Goal: Transaction & Acquisition: Book appointment/travel/reservation

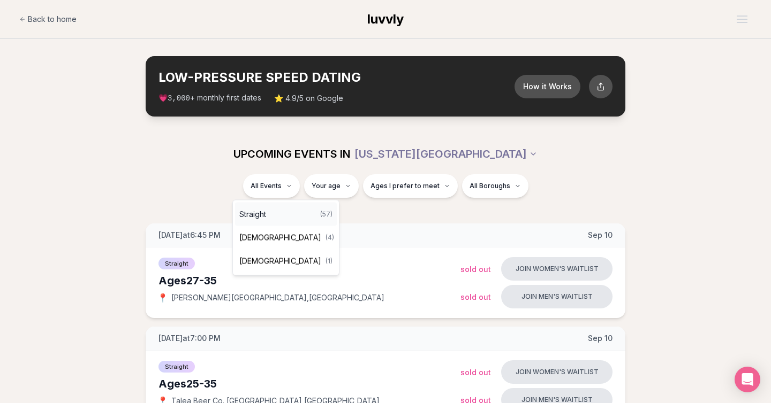
click at [287, 210] on div "Straight ( 57 )" at bounding box center [286, 215] width 102 height 24
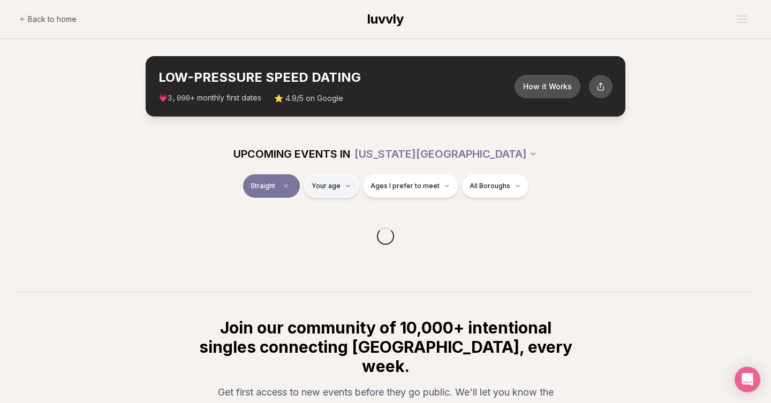
click at [340, 188] on html "Back to home luvvly LOW-PRESSURE SPEED DATING How it Works 💗 3,000 + monthly fi…" at bounding box center [385, 280] width 771 height 560
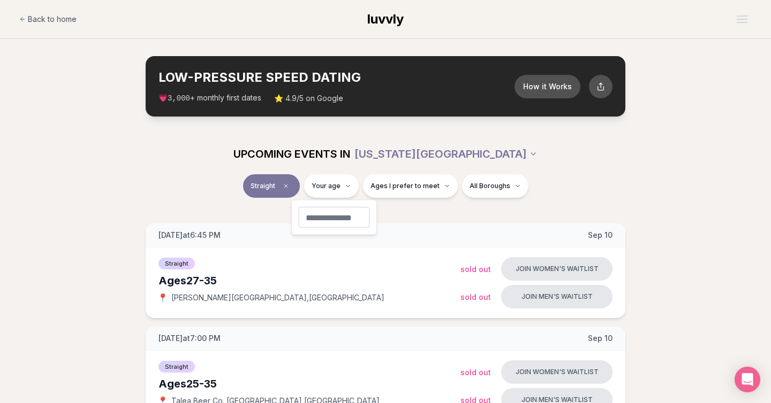
type input "**"
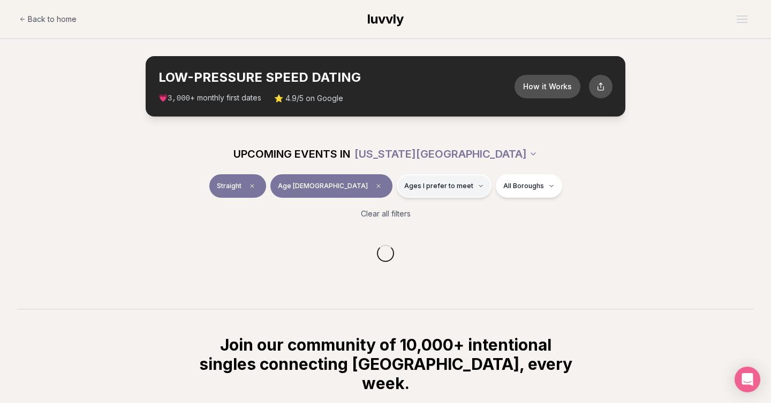
click at [404, 188] on span "Ages I prefer to meet" at bounding box center [438, 186] width 69 height 9
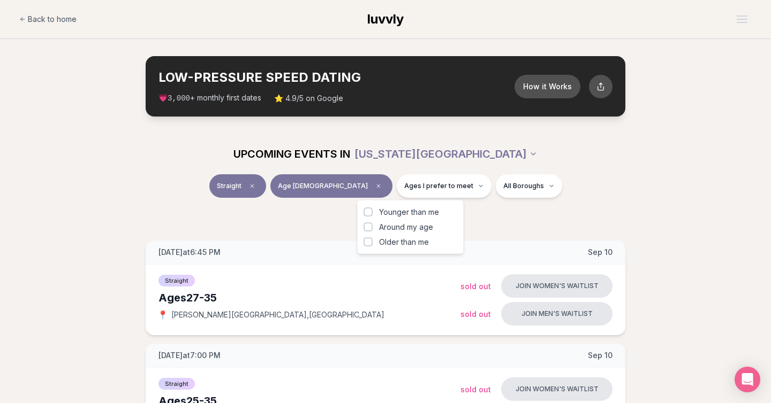
click at [415, 223] on span "Around my age" at bounding box center [406, 227] width 54 height 11
click at [372, 223] on button "Around my age" at bounding box center [368, 227] width 9 height 9
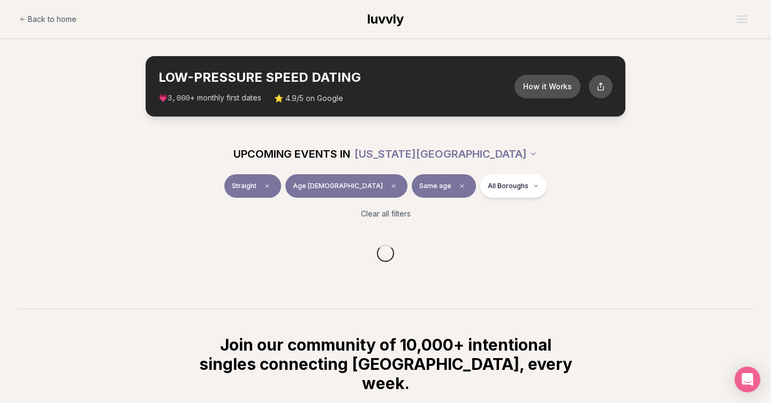
click at [586, 188] on div "Straight Age [DEMOGRAPHIC_DATA] Same age All Boroughs" at bounding box center [385, 188] width 599 height 28
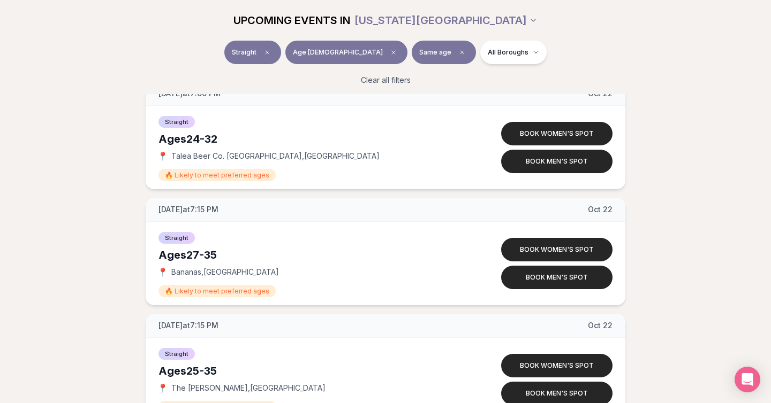
scroll to position [4536, 0]
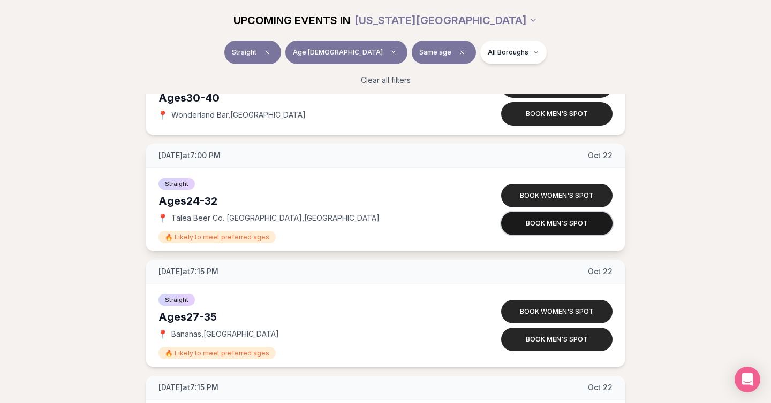
click at [551, 227] on button "Book men's spot" at bounding box center [556, 224] width 111 height 24
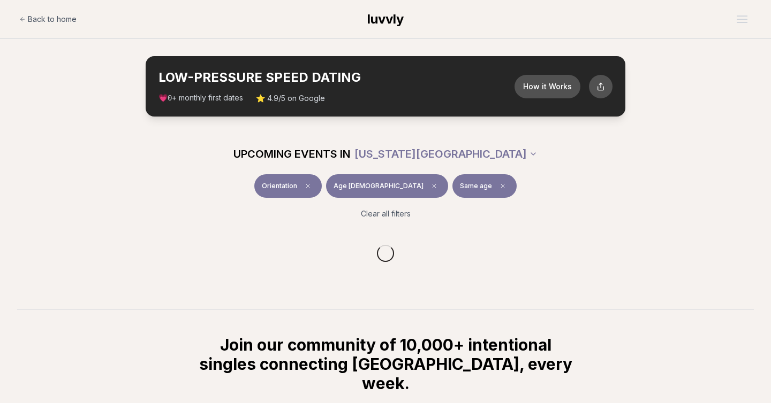
scroll to position [154, 0]
